Goal: Communication & Community: Ask a question

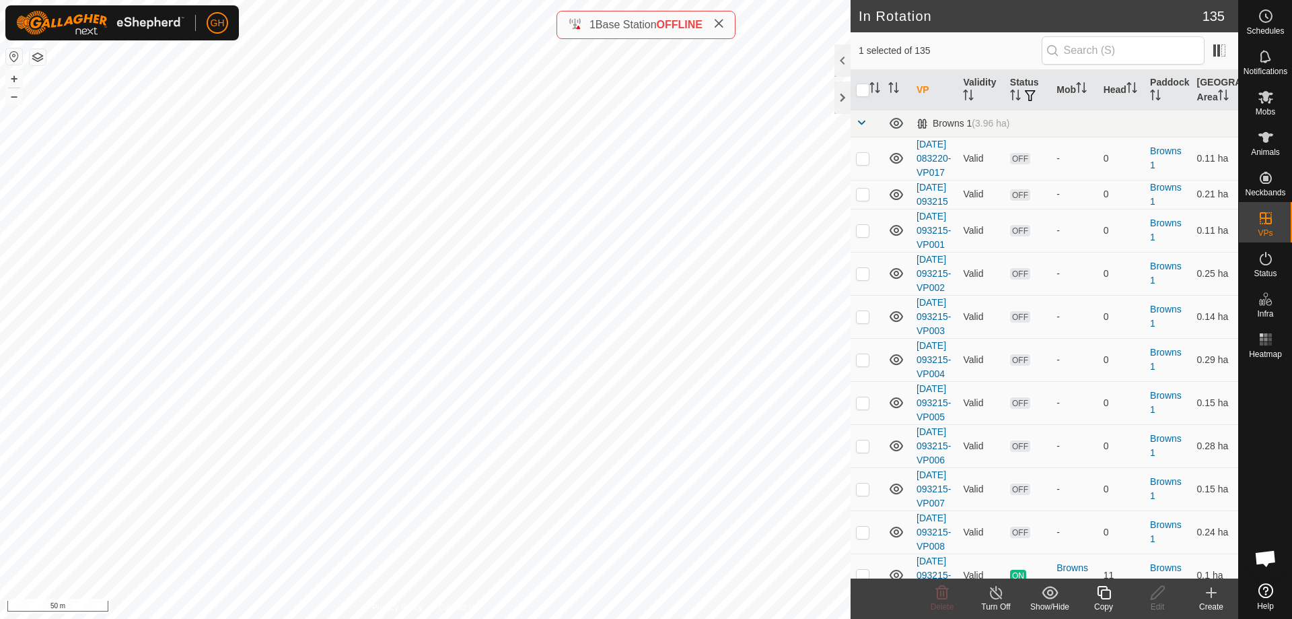
checkbox input "false"
checkbox input "true"
click at [1271, 98] on icon at bounding box center [1266, 97] width 16 height 16
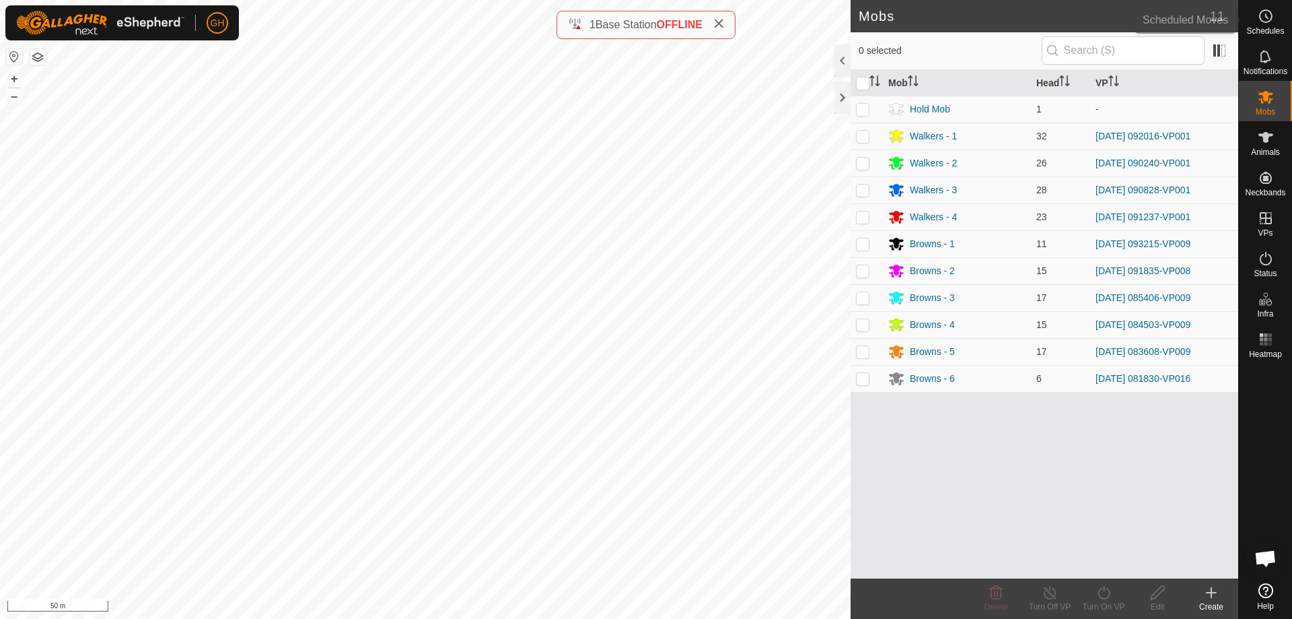
click at [1268, 1] on div "Schedules" at bounding box center [1265, 20] width 53 height 40
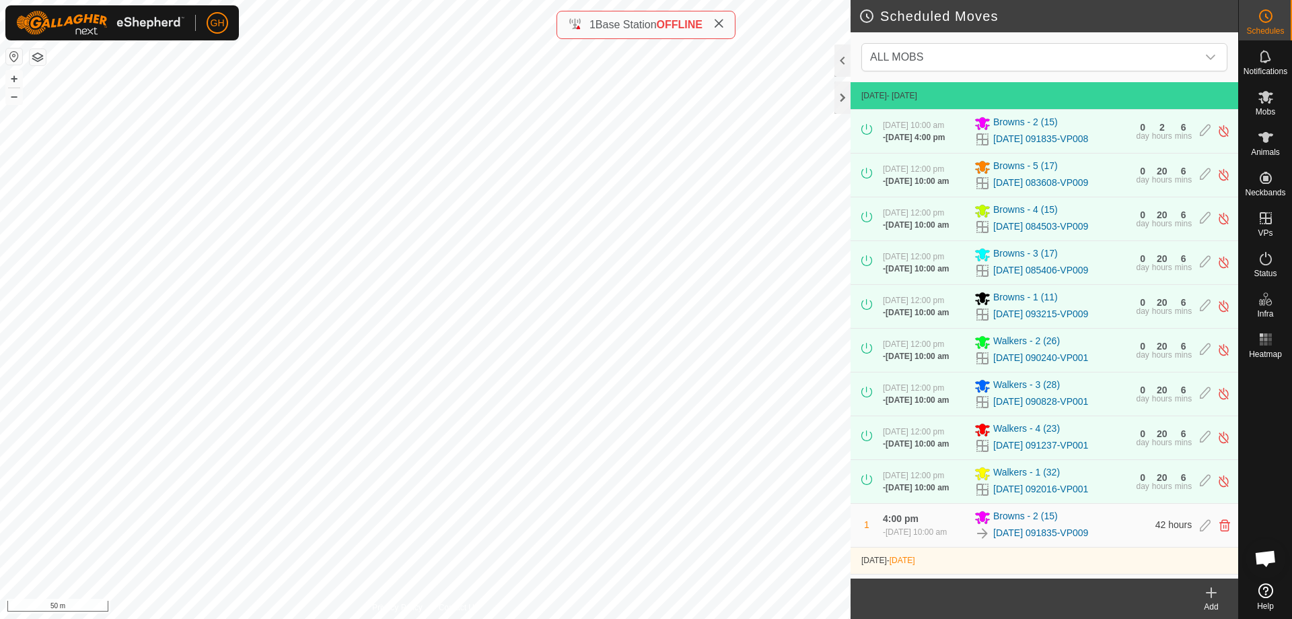
click at [1160, 132] on div "2" at bounding box center [1162, 127] width 5 height 9
drag, startPoint x: 1153, startPoint y: 135, endPoint x: 1174, endPoint y: 135, distance: 20.9
click at [1174, 135] on div "0 day 2 hours 6 mins" at bounding box center [1164, 132] width 56 height 18
click at [1181, 132] on div "6" at bounding box center [1183, 127] width 5 height 9
click at [1267, 553] on span "Open chat" at bounding box center [1266, 559] width 22 height 19
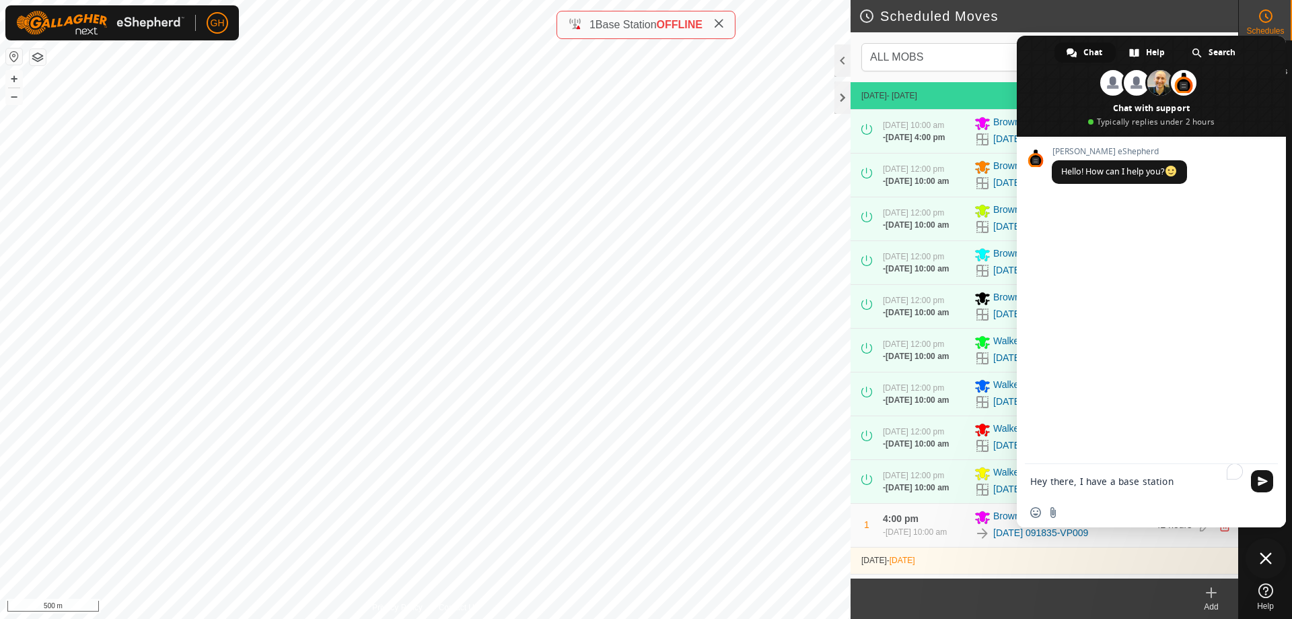
click at [1162, 489] on textarea "Hey there, I have a base station" at bounding box center [1137, 481] width 215 height 34
click at [1172, 481] on textarea "Hey there, I have a base station" at bounding box center [1137, 481] width 215 height 34
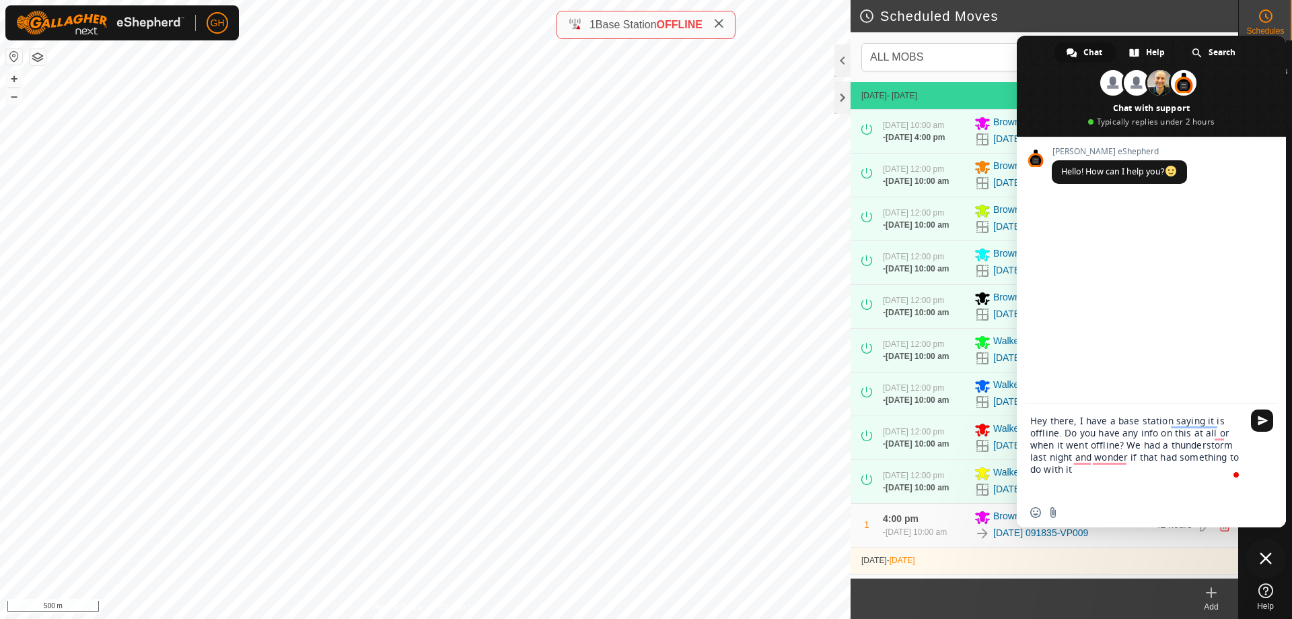
click at [1203, 433] on textarea "Hey there, I have a base station saying it is offline. Do you have any info on …" at bounding box center [1137, 450] width 215 height 94
click at [1066, 444] on textarea "Hey there, I have a base station saying it is offline. Do you have any info on …" at bounding box center [1137, 456] width 215 height 82
click at [1069, 442] on textarea "Hey there, I have a base station saying it is offline. Do you have any info on …" at bounding box center [1137, 444] width 215 height 106
type textarea "Hey there, I have a base station saying it is offline. Do you have any info on …"
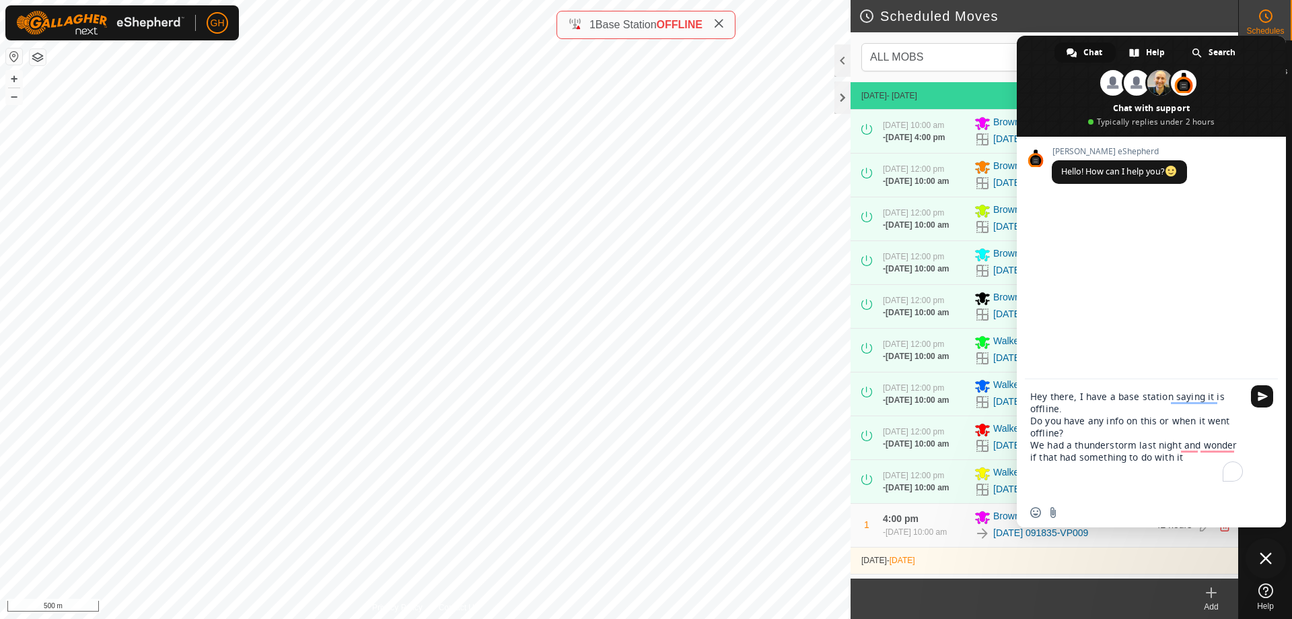
click at [1207, 458] on textarea "Hey there, I have a base station saying it is offline. Do you have any info on …" at bounding box center [1137, 438] width 215 height 118
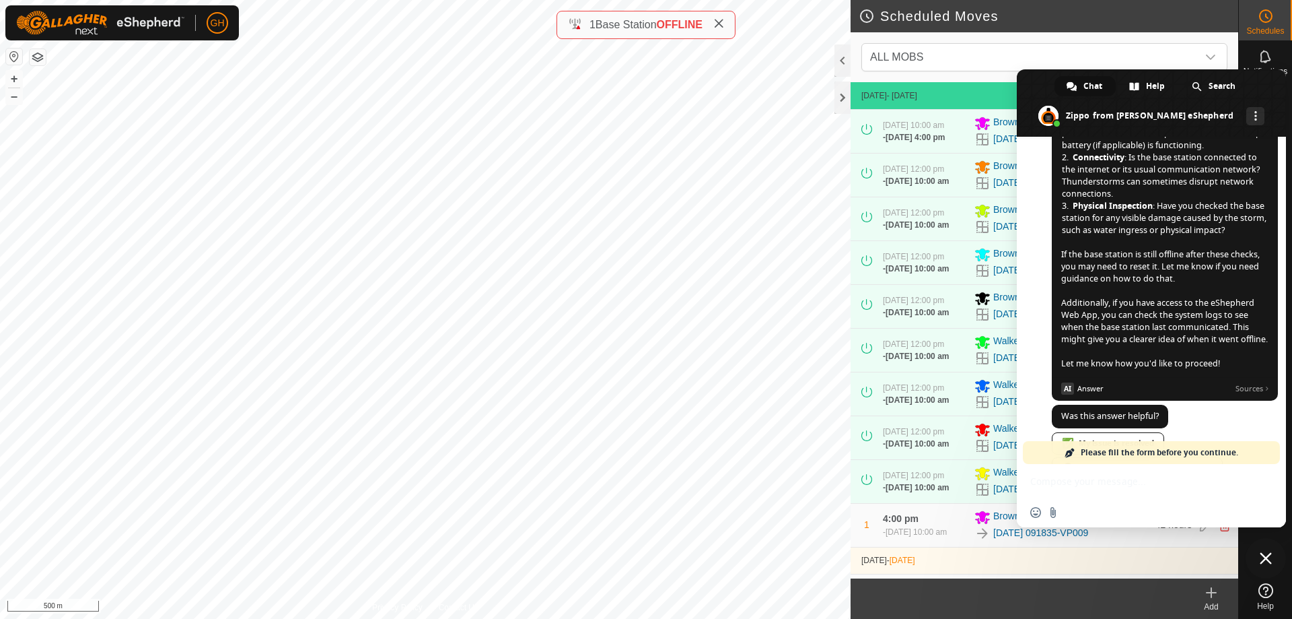
scroll to position [381, 0]
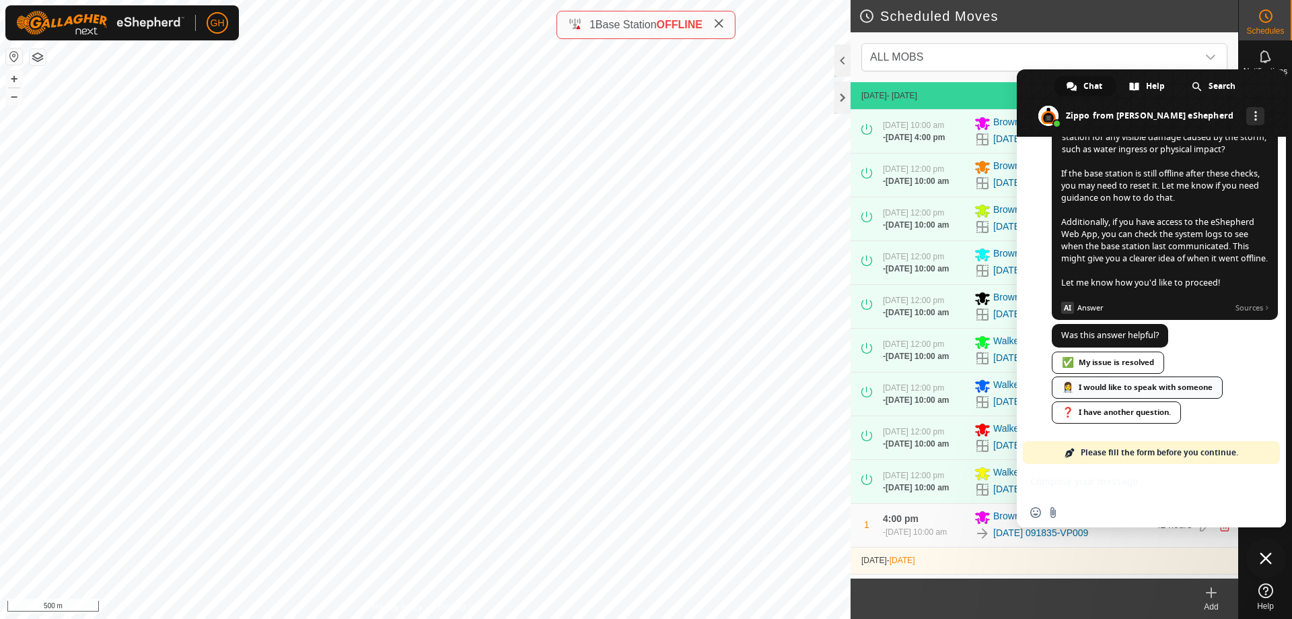
click at [1163, 382] on link "👩‍⚕️ I would like to speak with someone" at bounding box center [1137, 387] width 171 height 22
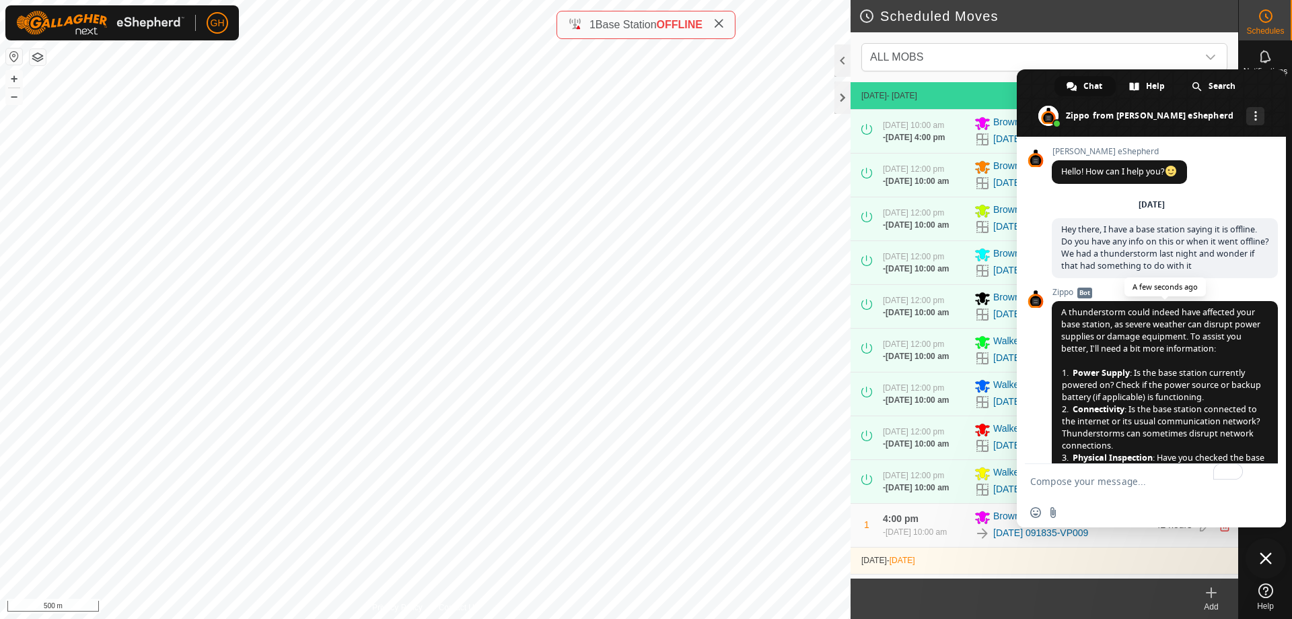
scroll to position [386, 0]
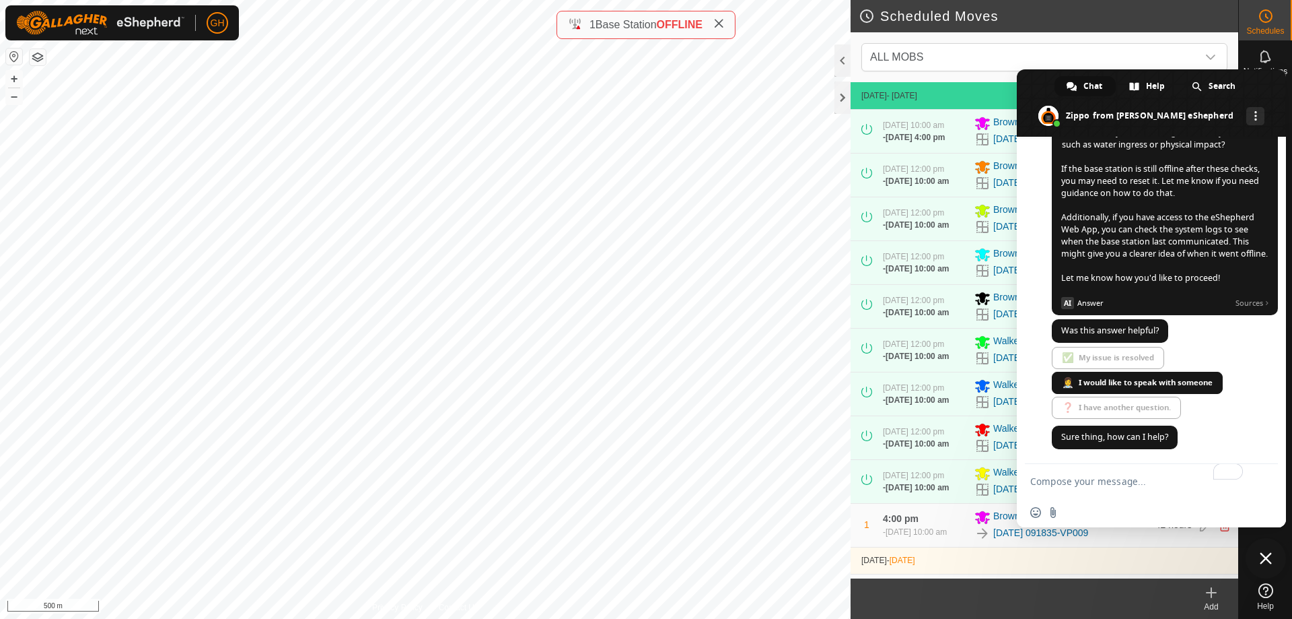
click at [1156, 384] on span "✅ My issue is resolved 👩‍⚕️ I would like to speak with someone ❓ I have another…" at bounding box center [1165, 384] width 226 height 75
click at [1147, 332] on span "Was this answer helpful?" at bounding box center [1110, 329] width 98 height 11
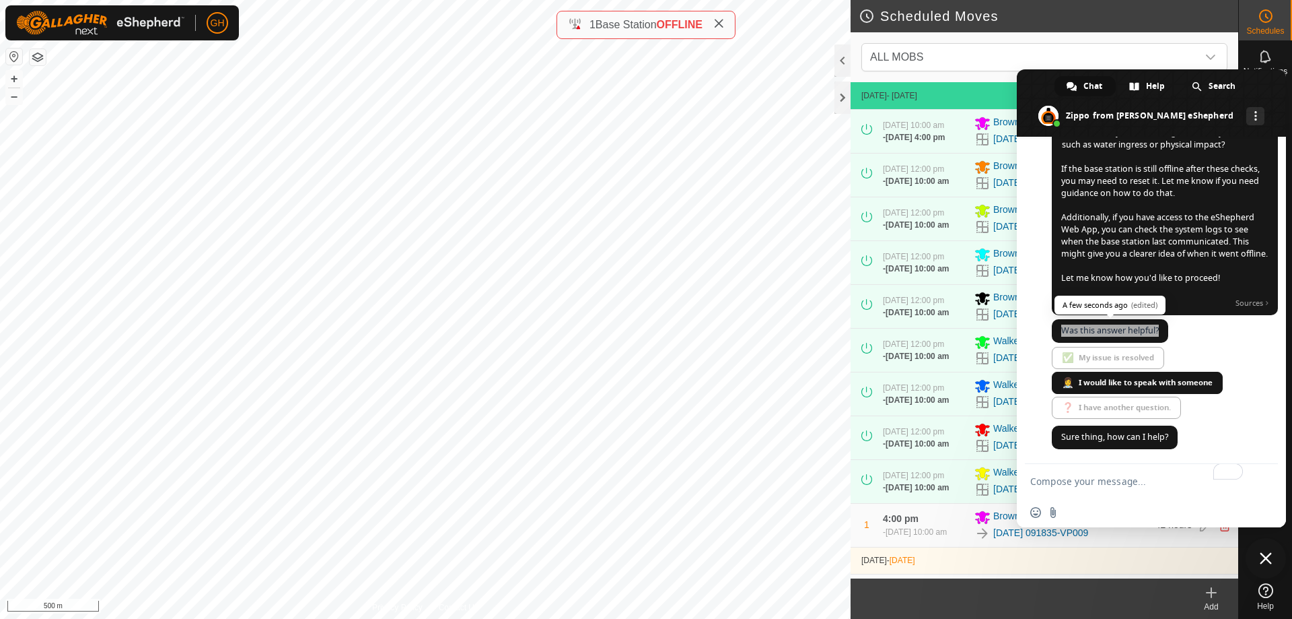
click at [1147, 332] on span "Was this answer helpful?" at bounding box center [1110, 329] width 98 height 11
click at [1134, 382] on span "✅ My issue is resolved 👩‍⚕️ I would like to speak with someone ❓ I have another…" at bounding box center [1165, 384] width 226 height 75
click at [1080, 80] on link "Chat" at bounding box center [1085, 86] width 61 height 20
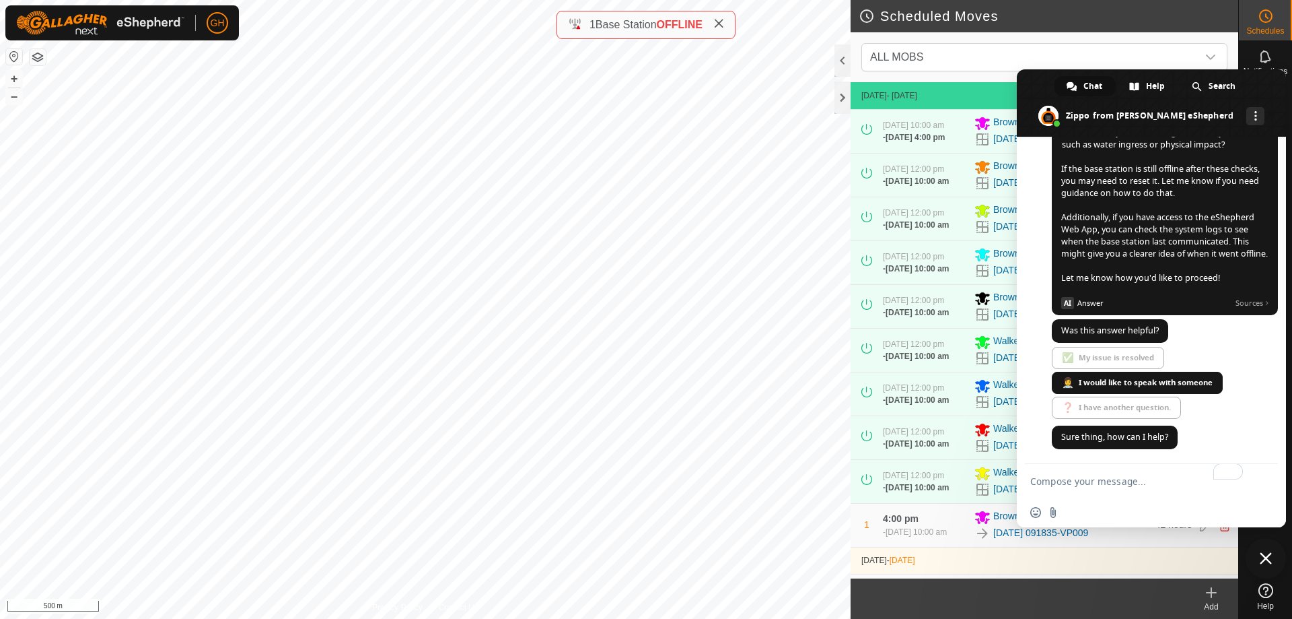
click at [1263, 557] on span "Close chat" at bounding box center [1266, 558] width 12 height 12
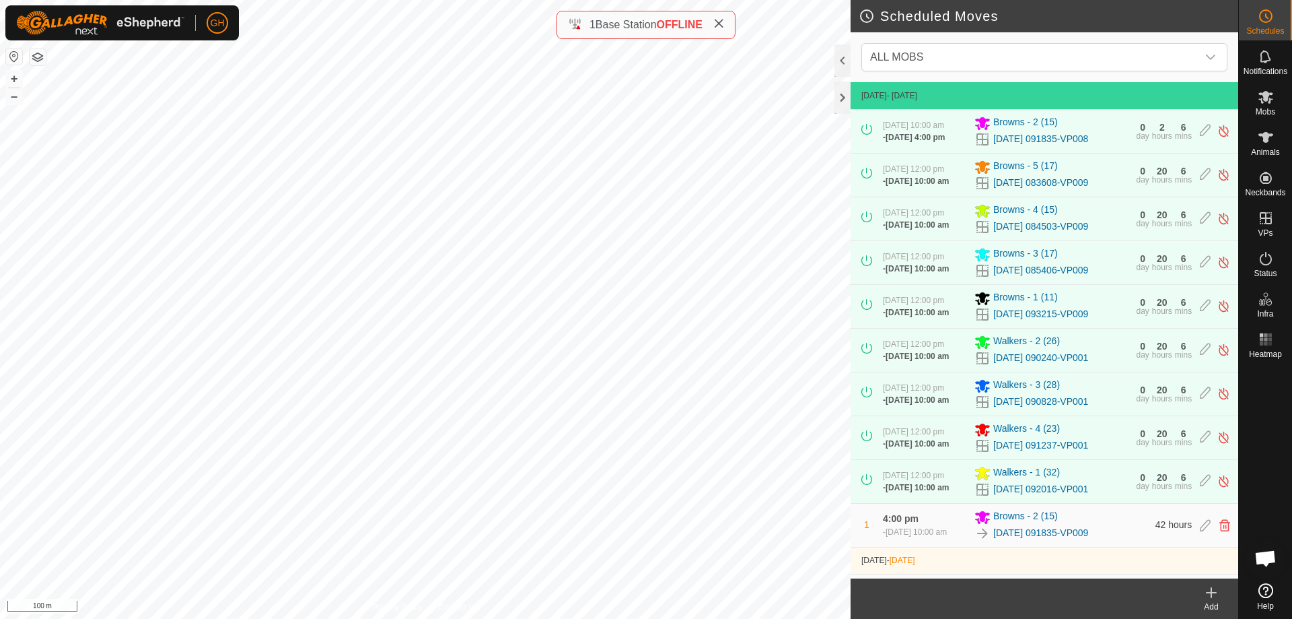
click at [724, 23] on icon at bounding box center [718, 23] width 11 height 11
